Goal: Find specific page/section

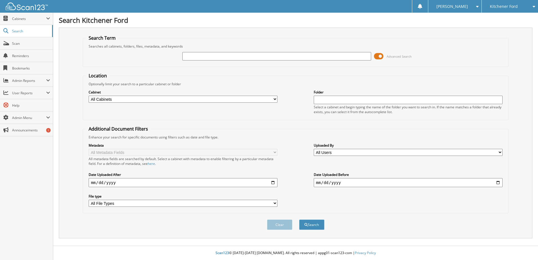
click at [274, 58] on input "text" at bounding box center [276, 56] width 189 height 8
type input "[PERSON_NAME]"
click at [321, 227] on button "Search" at bounding box center [311, 224] width 25 height 10
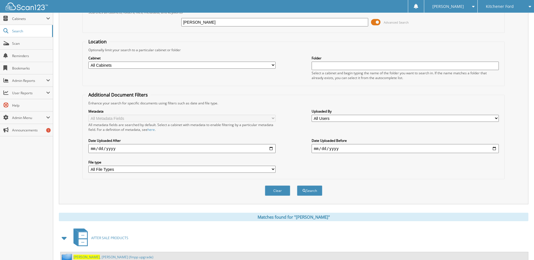
scroll to position [89, 0]
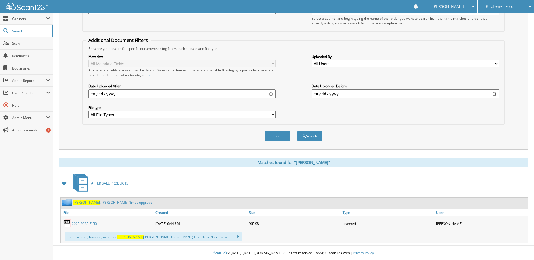
click at [89, 223] on link "2025 2025 F150" at bounding box center [84, 223] width 25 height 5
